Goal: Task Accomplishment & Management: Complete application form

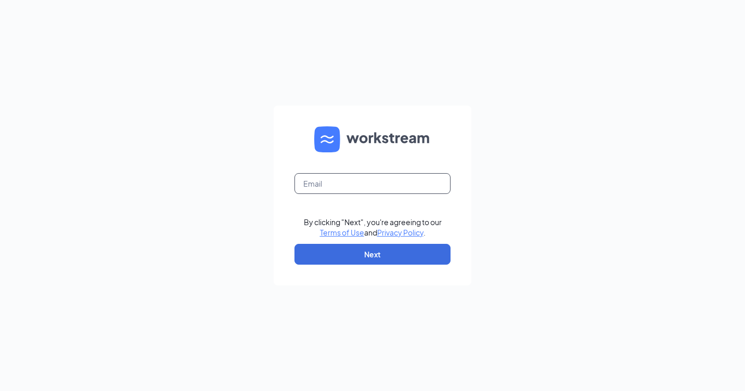
click at [309, 187] on input "text" at bounding box center [372, 183] width 156 height 21
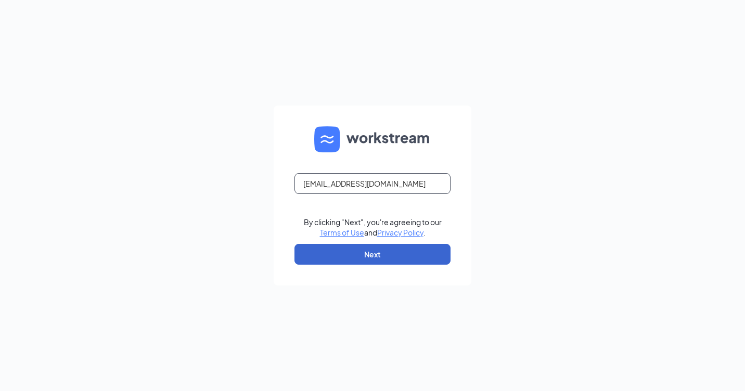
type input "POPEYESFAMOUS18@SAILORMEN.COM"
click at [369, 254] on button "Next" at bounding box center [372, 254] width 156 height 21
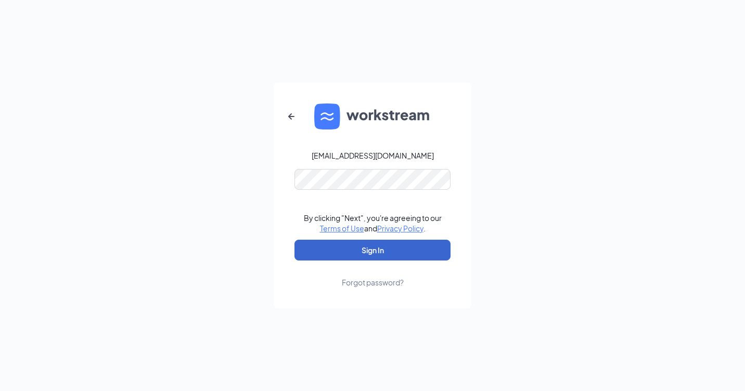
click at [374, 248] on button "Sign In" at bounding box center [372, 250] width 156 height 21
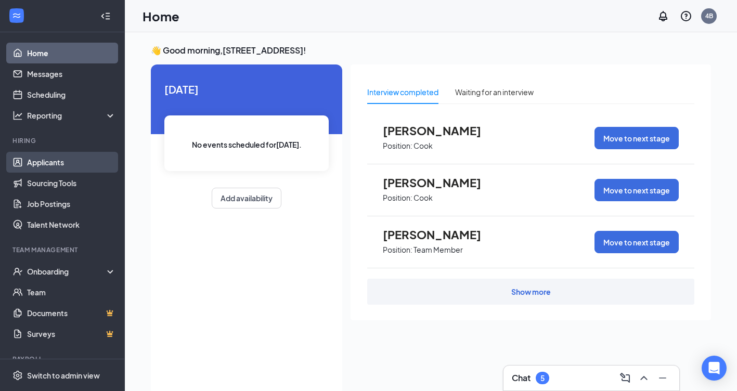
click at [56, 159] on link "Applicants" at bounding box center [71, 162] width 89 height 21
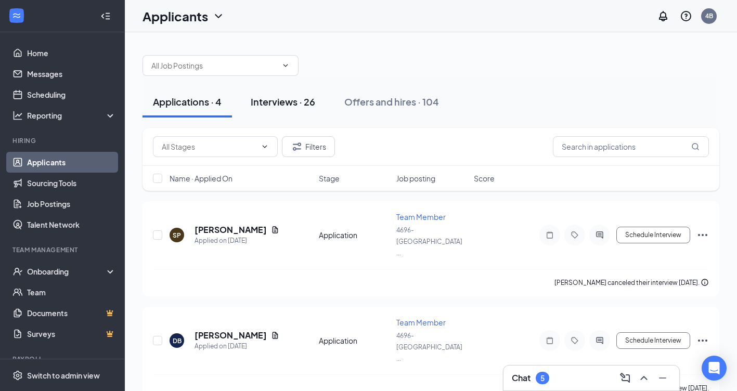
click at [280, 98] on div "Interviews · 26" at bounding box center [283, 101] width 64 height 13
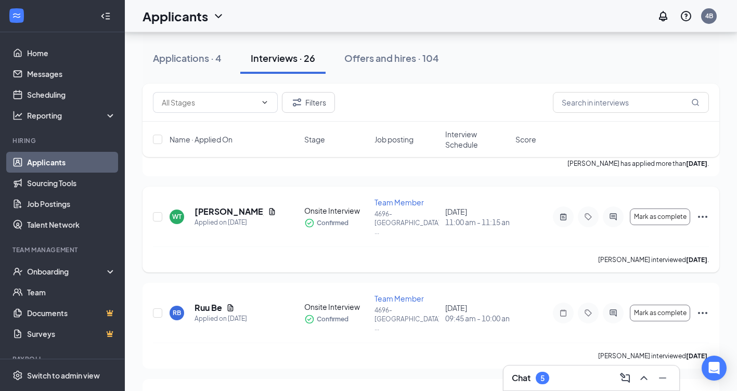
scroll to position [416, 0]
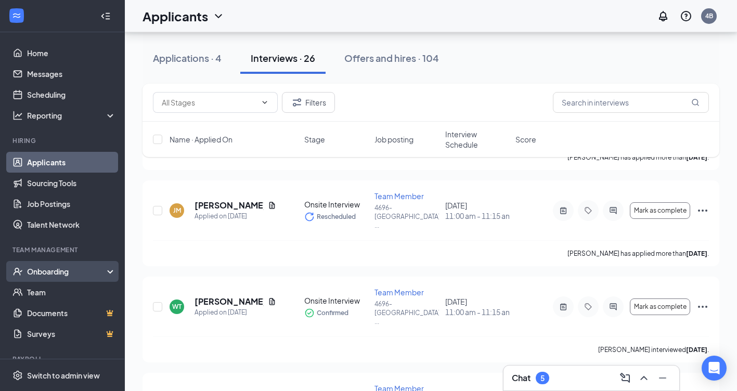
click at [42, 268] on div "Onboarding" at bounding box center [67, 271] width 80 height 10
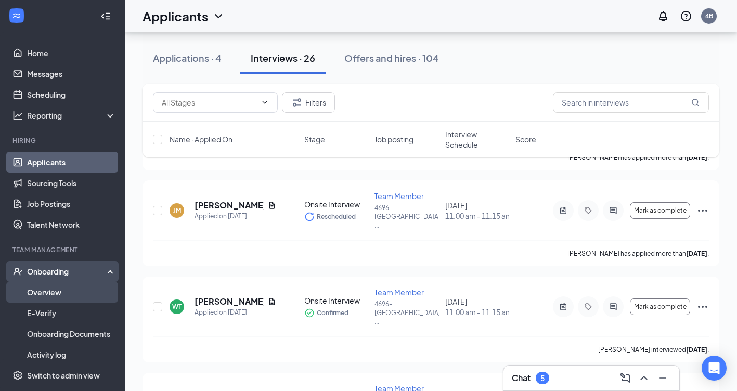
click at [45, 288] on link "Overview" at bounding box center [71, 292] width 89 height 21
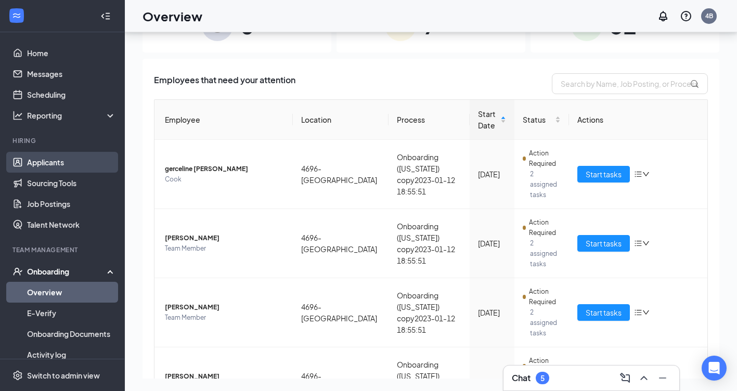
click at [50, 162] on link "Applicants" at bounding box center [71, 162] width 89 height 21
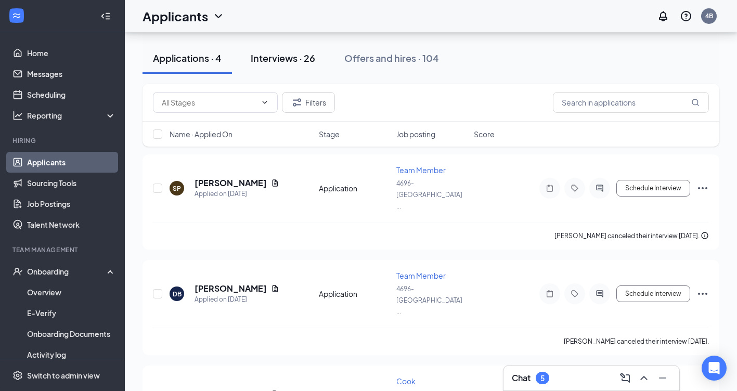
click at [301, 56] on div "Interviews · 26" at bounding box center [283, 57] width 64 height 13
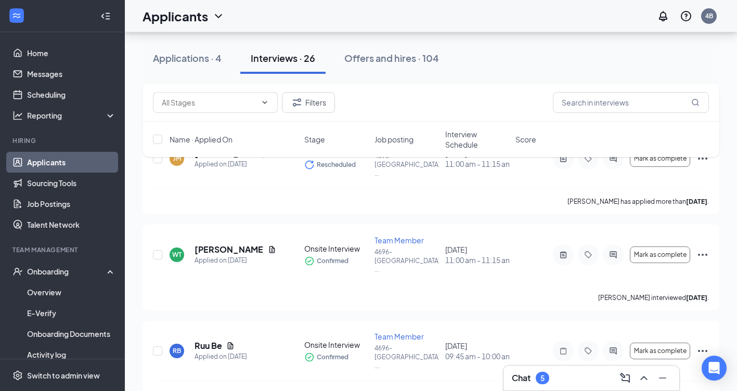
scroll to position [520, 0]
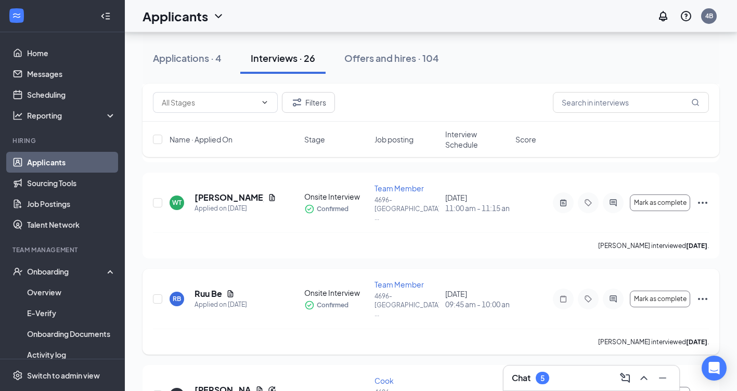
click at [705, 293] on icon "Ellipses" at bounding box center [702, 299] width 12 height 12
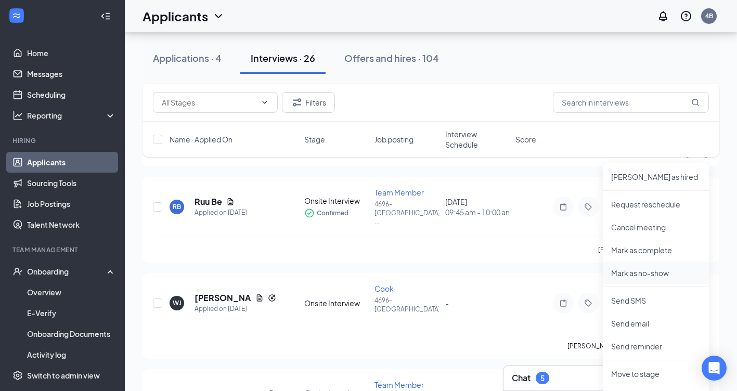
scroll to position [624, 0]
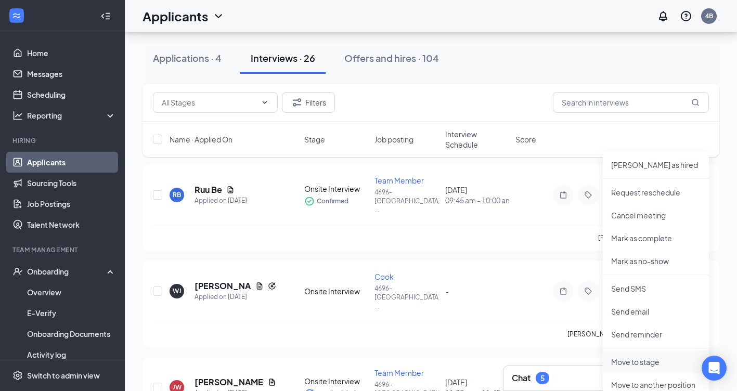
click at [644, 358] on p "Move to stage" at bounding box center [655, 362] width 89 height 10
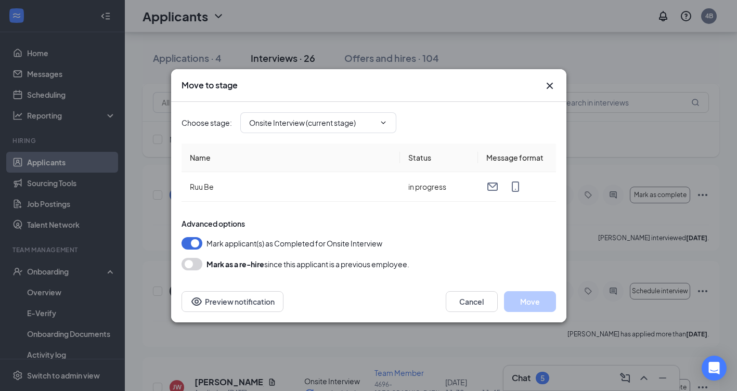
type input "Hiring Complete (final stage)"
click at [539, 306] on button "Move" at bounding box center [530, 301] width 52 height 21
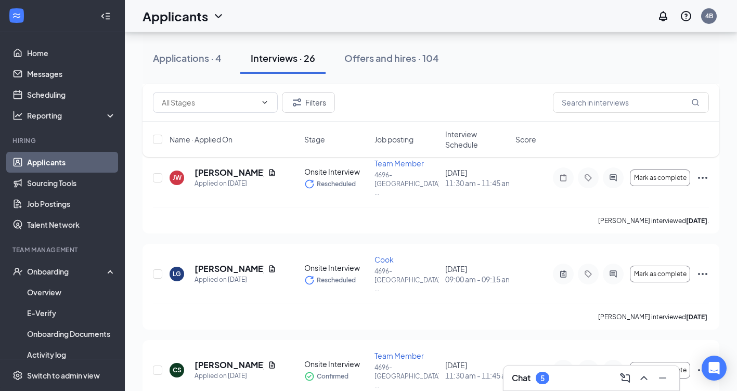
scroll to position [832, 0]
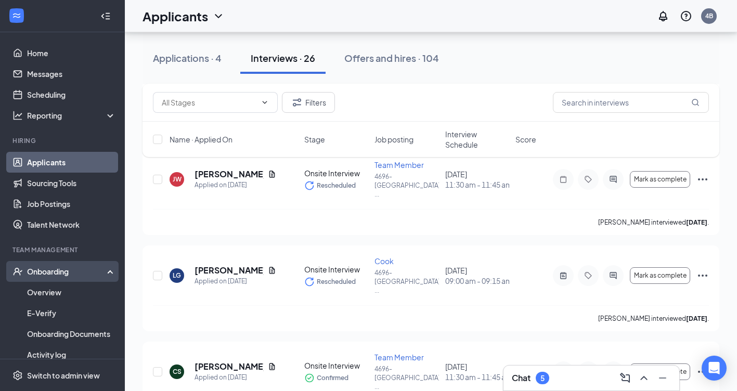
click at [59, 272] on div "Onboarding" at bounding box center [67, 271] width 80 height 10
click at [57, 275] on div "Onboarding" at bounding box center [67, 271] width 80 height 10
click at [49, 292] on link "Overview" at bounding box center [71, 292] width 89 height 21
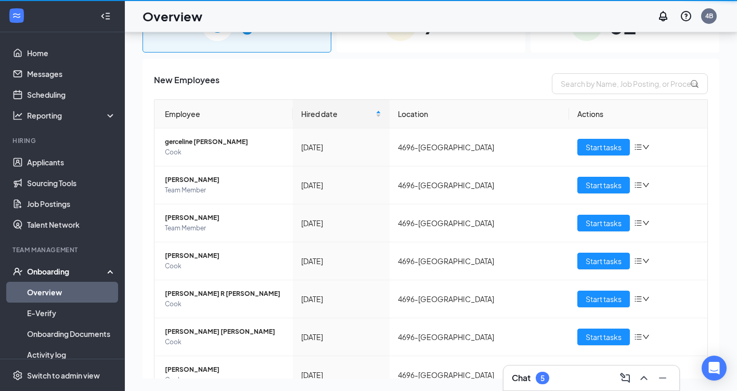
scroll to position [47, 0]
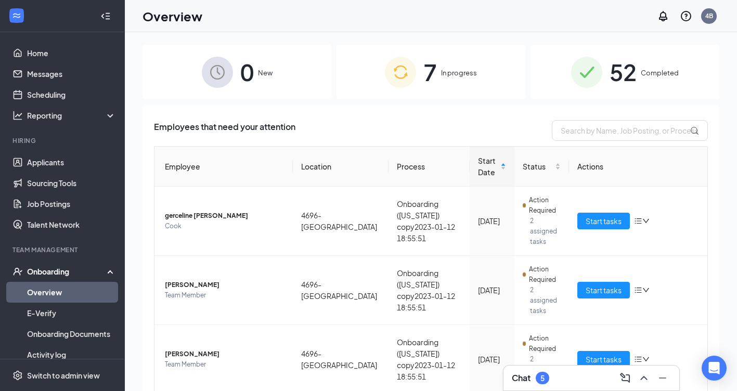
click at [260, 77] on span "New" at bounding box center [265, 73] width 15 height 10
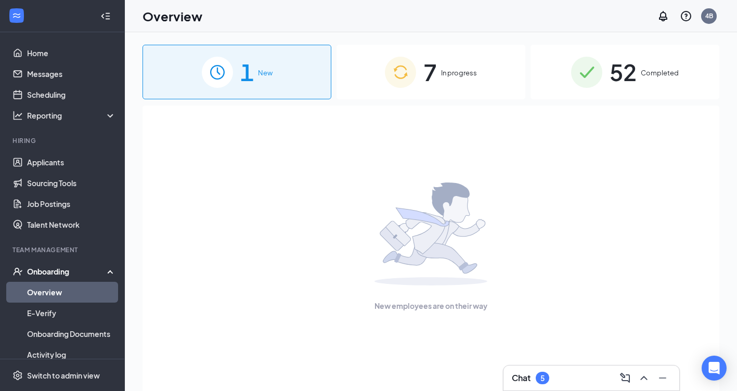
click at [278, 70] on div "1 New" at bounding box center [236, 72] width 189 height 55
drag, startPoint x: 50, startPoint y: 292, endPoint x: 489, endPoint y: 87, distance: 484.5
click at [462, 71] on span "In progress" at bounding box center [459, 73] width 36 height 10
click at [462, 77] on span "In progress" at bounding box center [459, 73] width 36 height 10
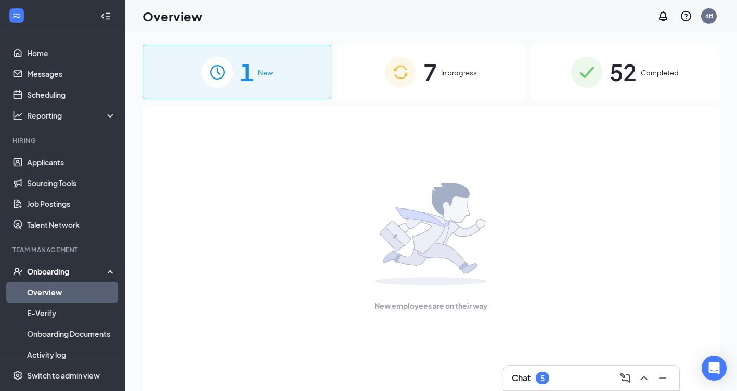
click at [57, 293] on link "Overview" at bounding box center [71, 292] width 89 height 21
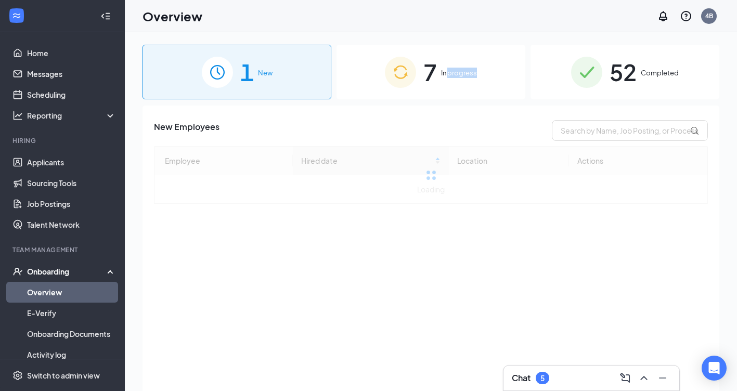
click at [461, 74] on span "In progress" at bounding box center [459, 73] width 36 height 10
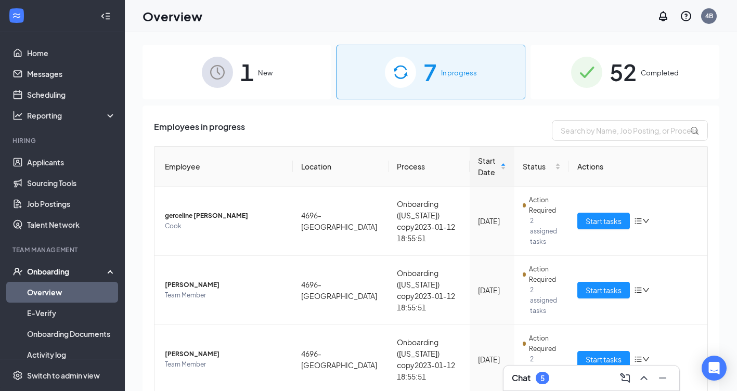
click at [261, 73] on span "New" at bounding box center [265, 73] width 15 height 10
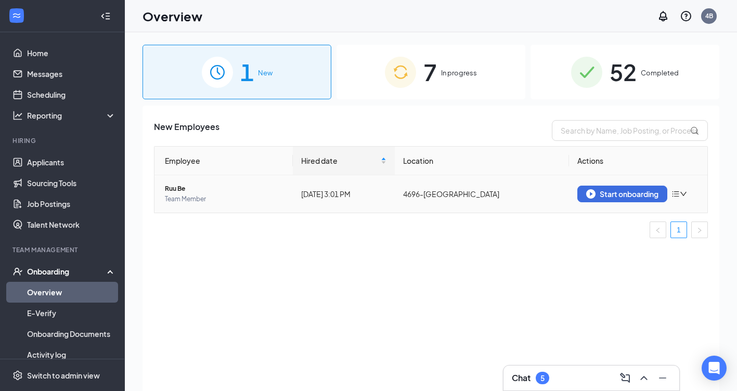
click at [681, 194] on icon "down" at bounding box center [683, 193] width 7 height 7
click at [374, 264] on div "New Employees Employee Hired date Location Actions Ruu Be Team Member [DATE] 3:…" at bounding box center [430, 261] width 577 height 311
click at [189, 197] on span "Team Member" at bounding box center [225, 199] width 120 height 10
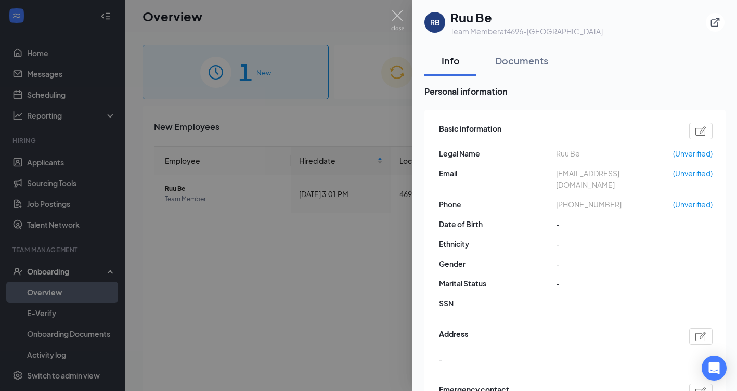
drag, startPoint x: 226, startPoint y: 283, endPoint x: 247, endPoint y: 282, distance: 21.3
click at [228, 283] on div at bounding box center [368, 195] width 737 height 391
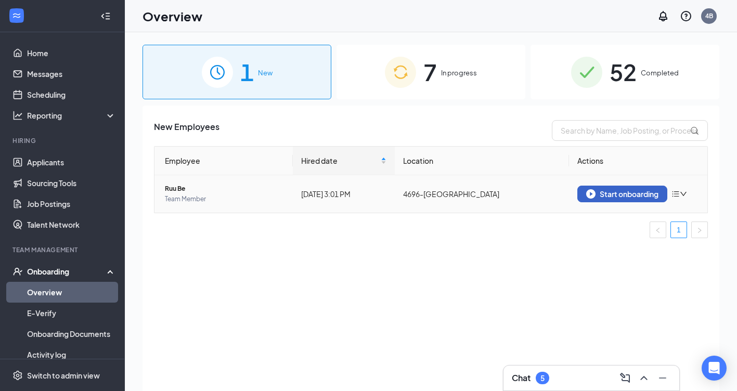
click at [624, 191] on div "Start onboarding" at bounding box center [622, 193] width 72 height 9
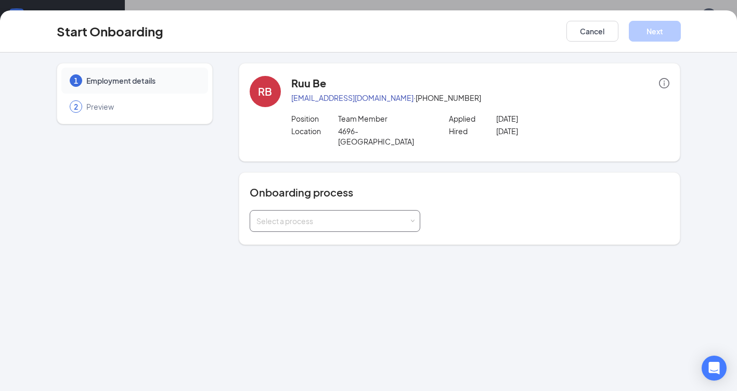
click at [404, 216] on div "Select a process" at bounding box center [332, 221] width 152 height 10
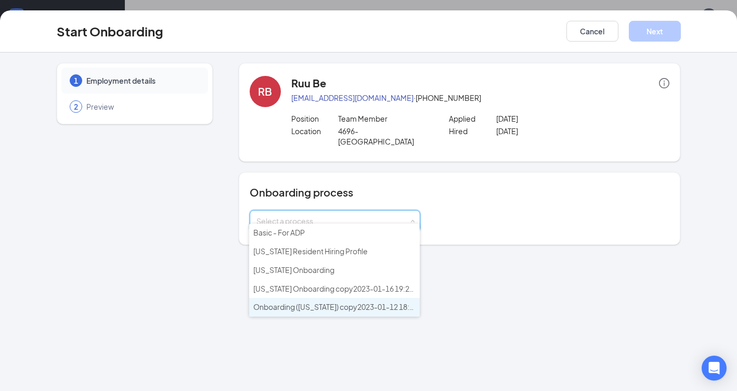
click at [362, 307] on span "Onboarding ([US_STATE]) copy2023-01-12 18:55:51" at bounding box center [340, 306] width 175 height 9
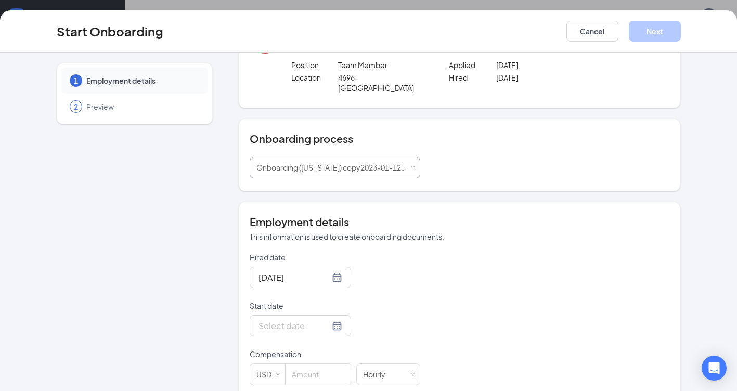
scroll to position [104, 0]
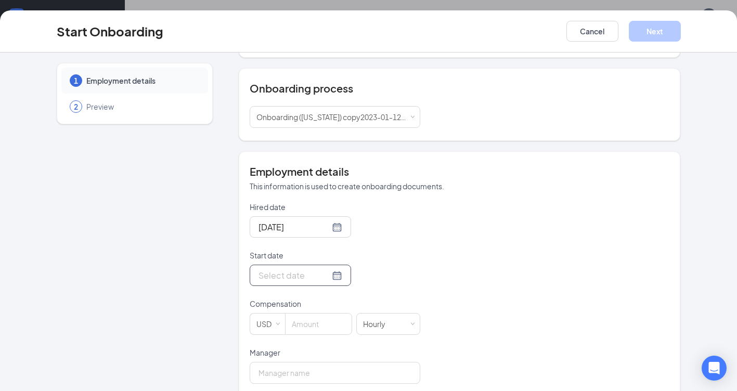
click at [322, 269] on div at bounding box center [300, 275] width 84 height 13
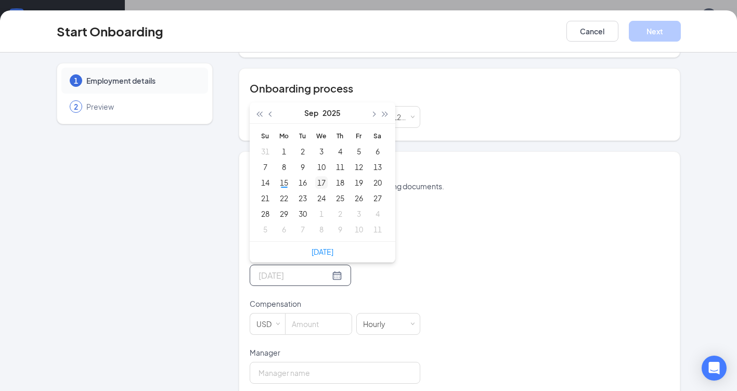
type input "[DATE]"
click at [316, 176] on div "17" at bounding box center [321, 182] width 12 height 12
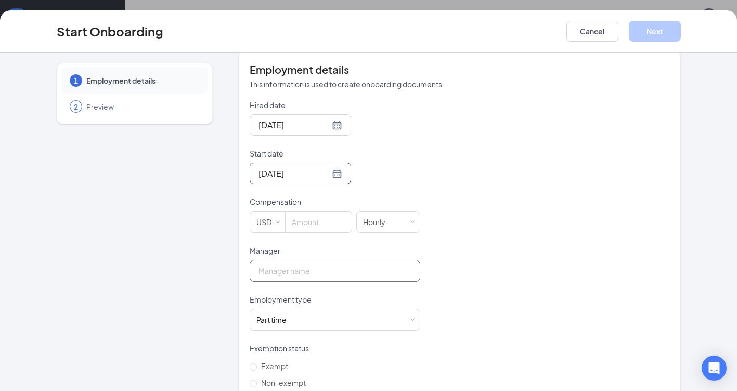
scroll to position [208, 0]
click at [311, 210] on input at bounding box center [318, 220] width 66 height 21
type input "14"
click at [281, 262] on input "Manager" at bounding box center [335, 269] width 171 height 22
type input "[PERSON_NAME]"
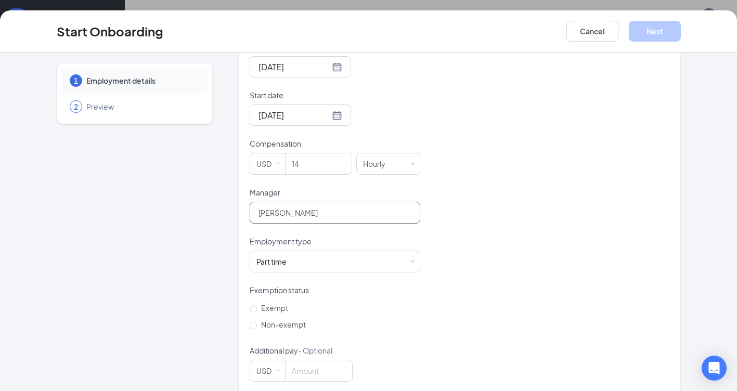
scroll to position [268, 0]
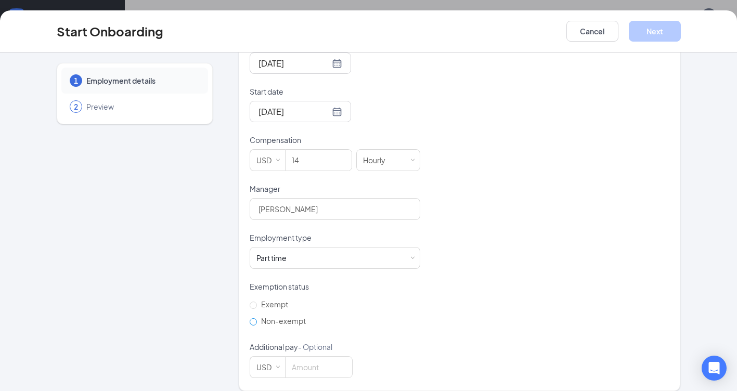
click at [252, 318] on input "Non-exempt" at bounding box center [253, 321] width 7 height 7
radio input "true"
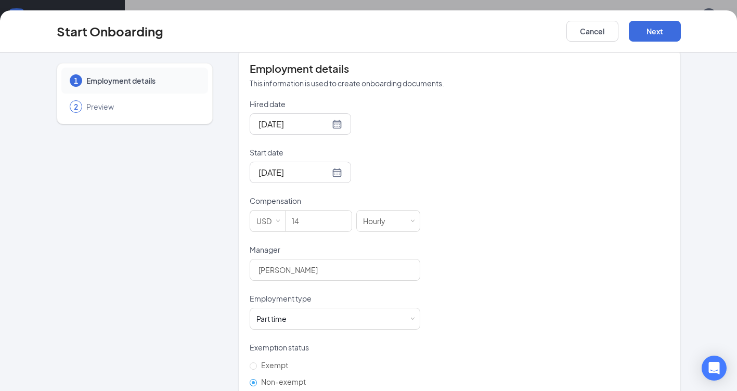
scroll to position [112, 0]
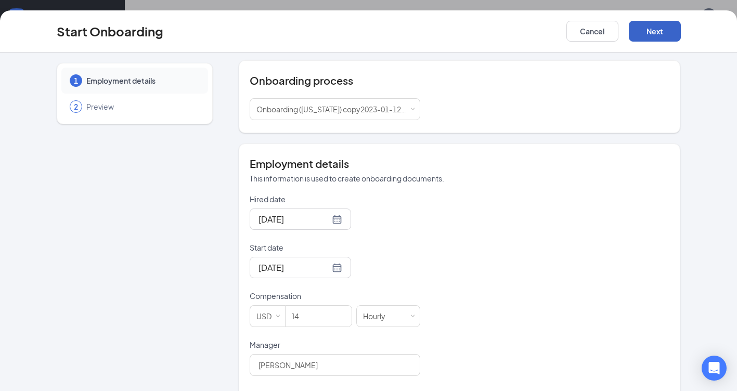
click at [657, 32] on button "Next" at bounding box center [655, 31] width 52 height 21
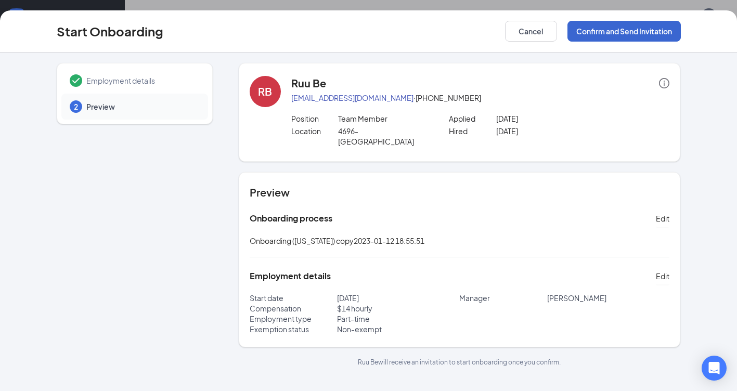
scroll to position [0, 0]
click at [617, 29] on button "Confirm and Send Invitation" at bounding box center [623, 31] width 113 height 21
